Goal: Find specific page/section: Find specific page/section

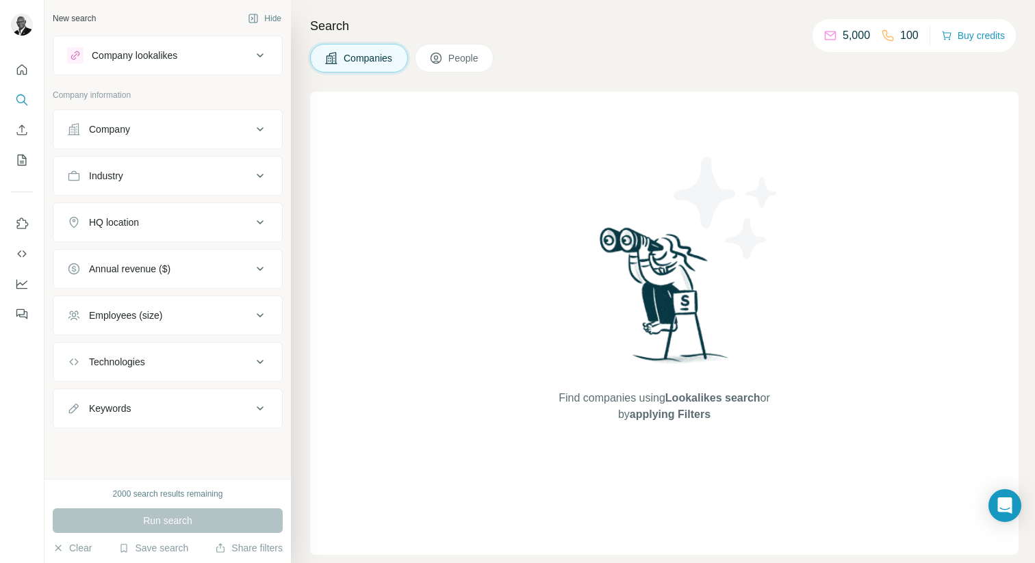
click at [745, 16] on h4 "Search" at bounding box center [664, 25] width 708 height 19
click at [597, 26] on h4 "Search" at bounding box center [664, 25] width 708 height 19
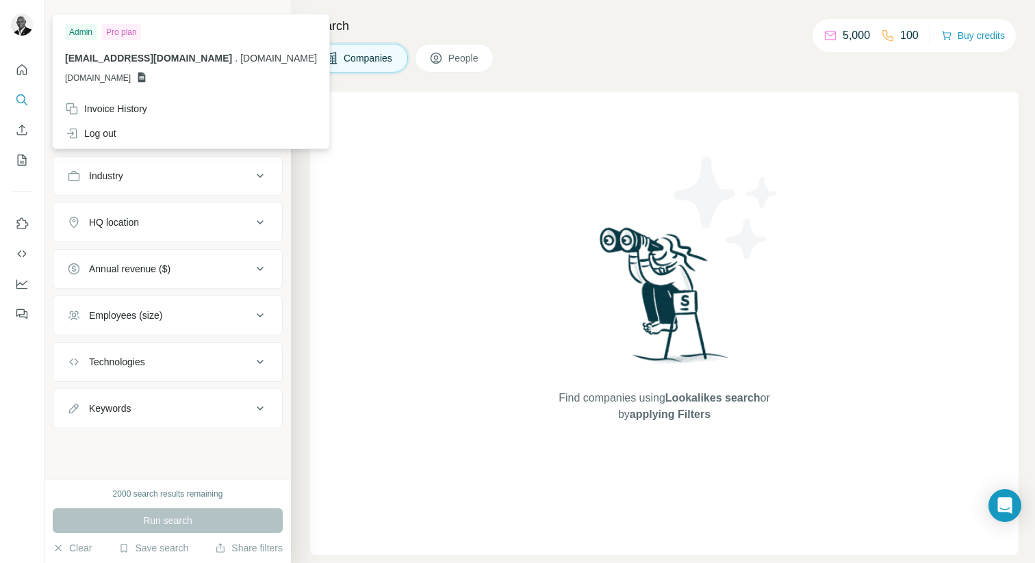
click at [24, 28] on img at bounding box center [22, 25] width 22 height 22
click at [88, 75] on span "[DOMAIN_NAME]" at bounding box center [98, 78] width 66 height 12
click at [147, 77] on icon at bounding box center [141, 77] width 11 height 11
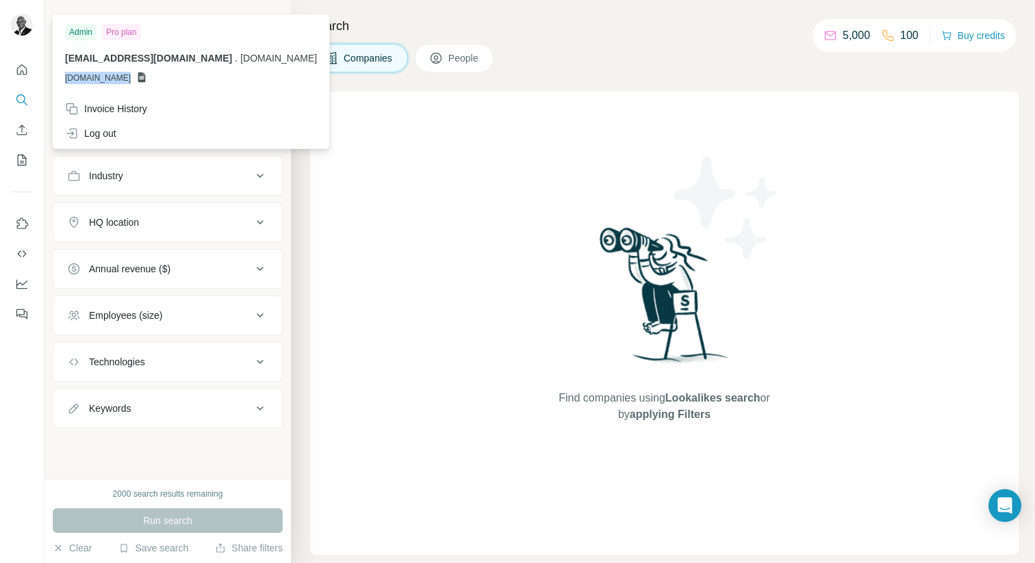
click at [147, 77] on icon at bounding box center [141, 77] width 11 height 11
click at [121, 77] on span "[DOMAIN_NAME]" at bounding box center [98, 78] width 66 height 12
click at [20, 25] on img at bounding box center [22, 25] width 22 height 22
click at [105, 75] on span "[DOMAIN_NAME]" at bounding box center [98, 78] width 66 height 12
click at [146, 77] on icon at bounding box center [142, 78] width 8 height 10
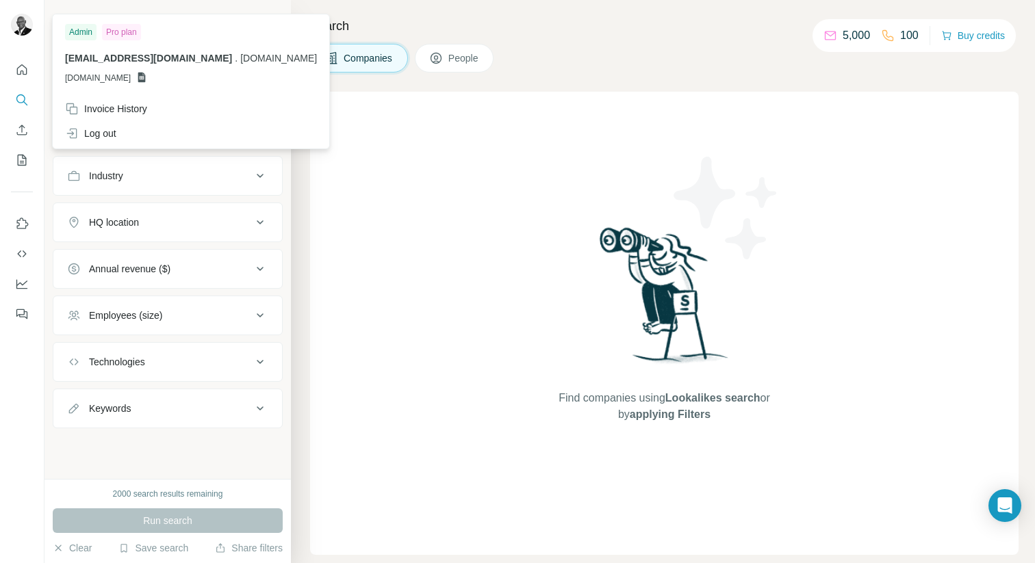
click at [116, 80] on span "[DOMAIN_NAME]" at bounding box center [98, 78] width 66 height 12
click at [21, 72] on icon "Quick start" at bounding box center [22, 69] width 10 height 10
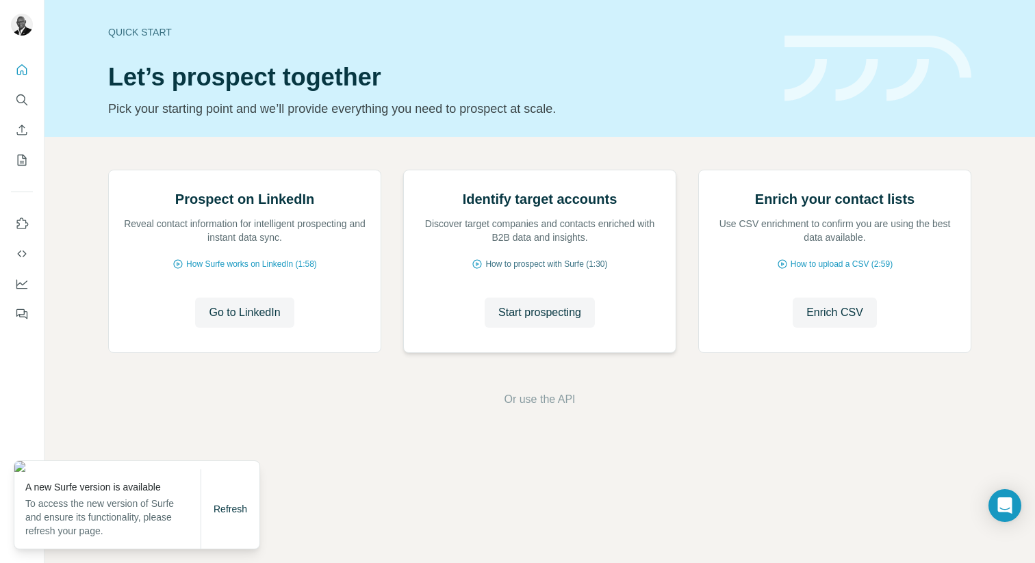
scroll to position [28, 0]
click at [218, 512] on span "Refresh" at bounding box center [230, 509] width 34 height 11
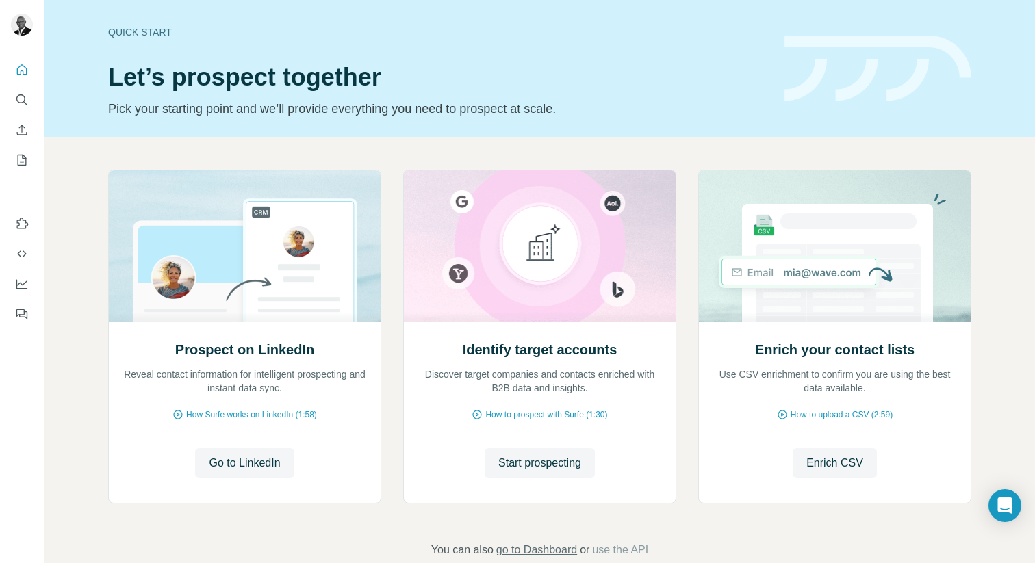
click at [545, 551] on span "go to Dashboard" at bounding box center [536, 550] width 81 height 16
